Goal: Information Seeking & Learning: Understand process/instructions

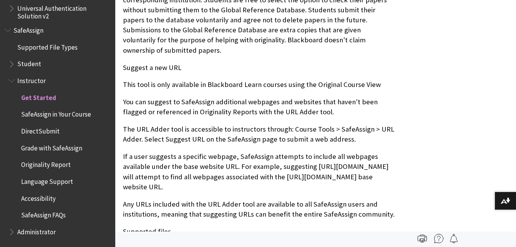
scroll to position [627, 0]
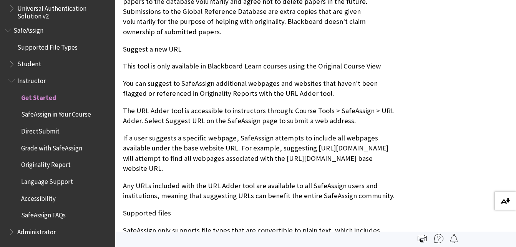
click at [502, 199] on img at bounding box center [505, 200] width 10 height 6
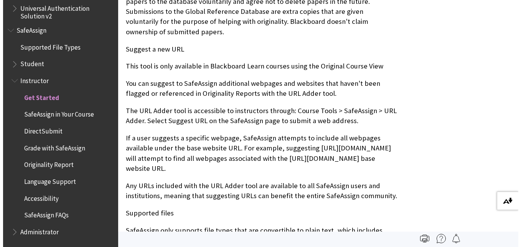
scroll to position [618, 0]
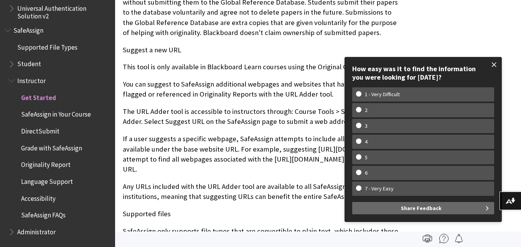
click at [493, 64] on span at bounding box center [495, 64] width 16 height 16
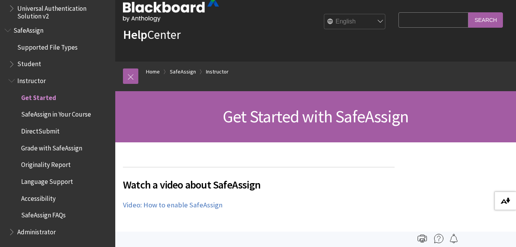
scroll to position [0, 0]
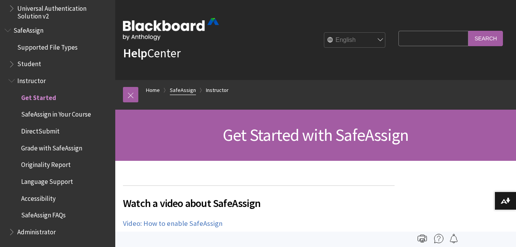
click at [180, 89] on link "SafeAssign" at bounding box center [183, 90] width 26 height 10
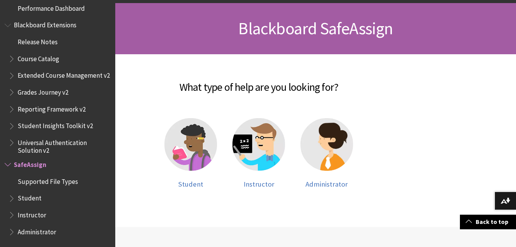
scroll to position [108, 0]
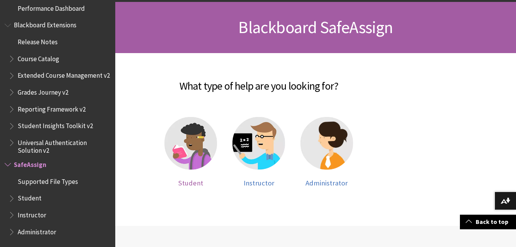
click at [186, 149] on img at bounding box center [190, 143] width 53 height 53
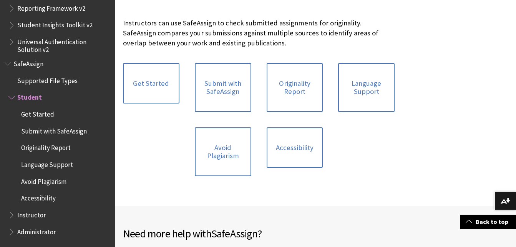
scroll to position [164, 0]
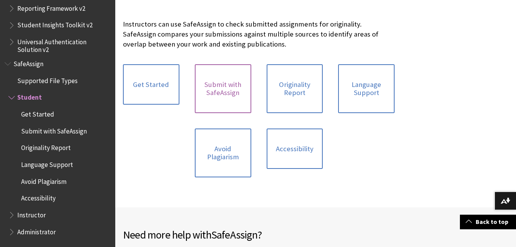
click at [224, 79] on link "Submit with SafeAssign" at bounding box center [223, 88] width 56 height 49
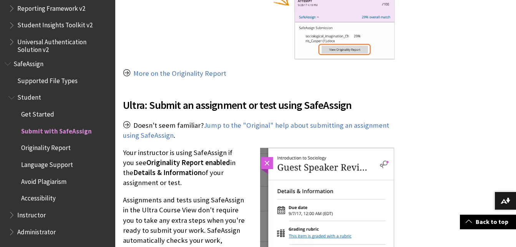
scroll to position [828, 0]
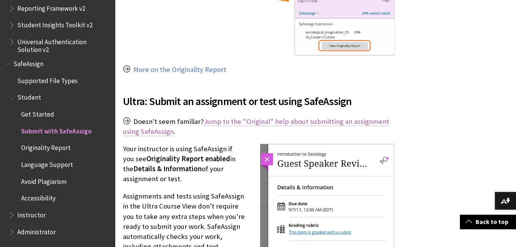
click at [299, 121] on link "Jump to the "Original" help about submitting an assignment using SafeAssign" at bounding box center [256, 126] width 266 height 19
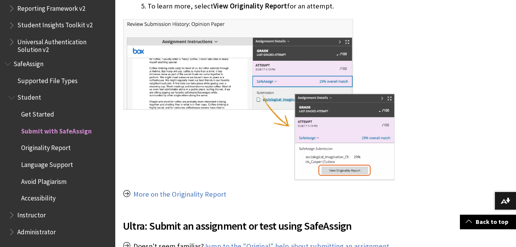
scroll to position [726, 0]
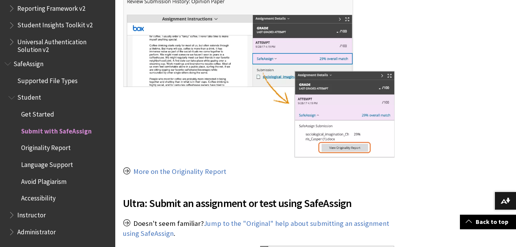
click at [34, 179] on span "Avoid Plagiarism" at bounding box center [43, 180] width 45 height 10
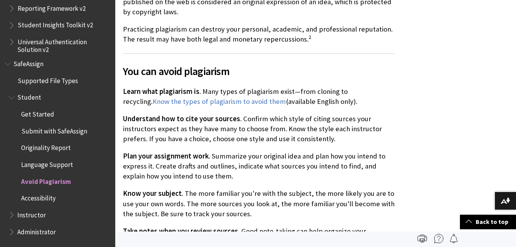
scroll to position [316, 0]
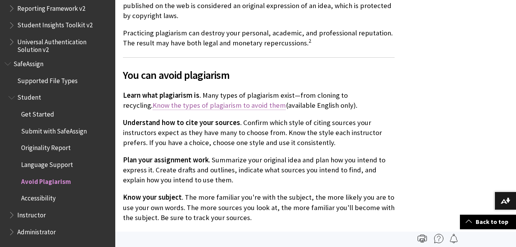
click at [217, 101] on link "Know the types of plagiarism to avoid them" at bounding box center [218, 105] width 133 height 9
click at [28, 146] on span "Originality Report" at bounding box center [46, 146] width 50 height 10
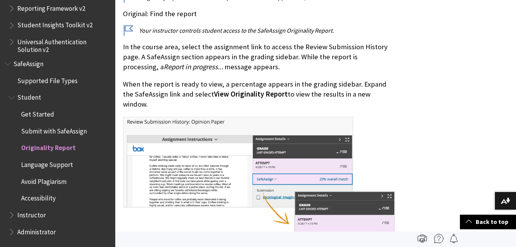
scroll to position [283, 0]
